Goal: Check status

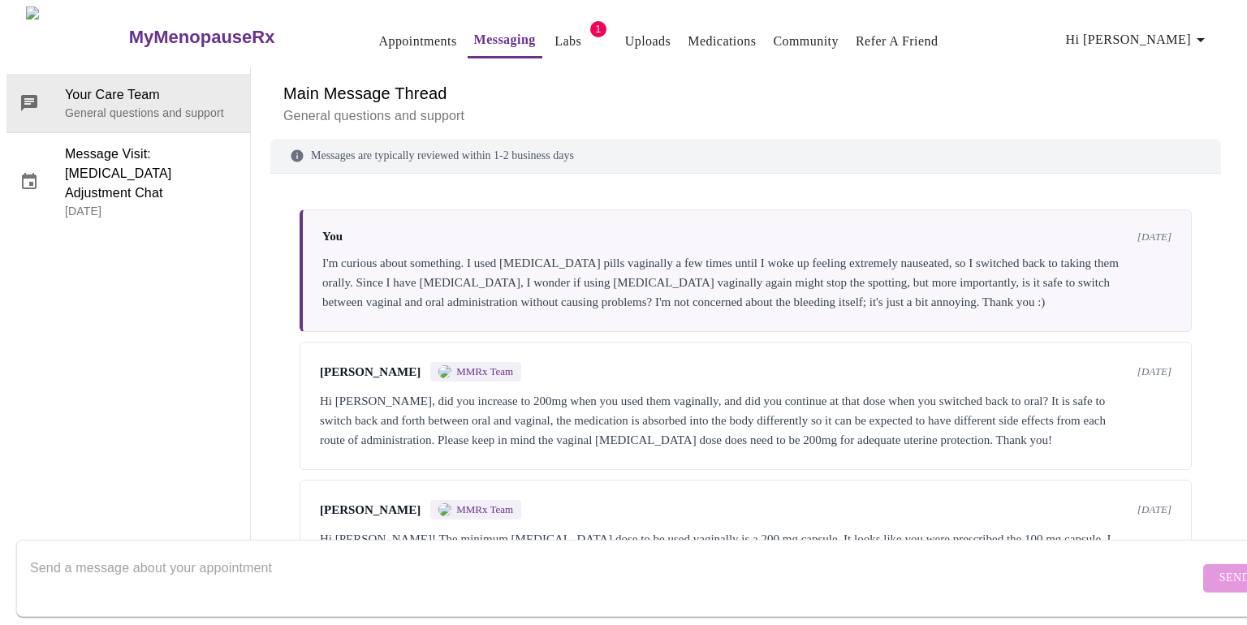
scroll to position [5940, 0]
